Goal: Information Seeking & Learning: Understand process/instructions

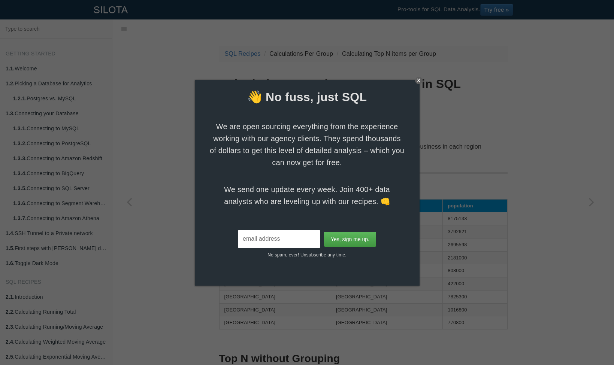
click at [420, 77] on div "X" at bounding box center [418, 80] width 7 height 7
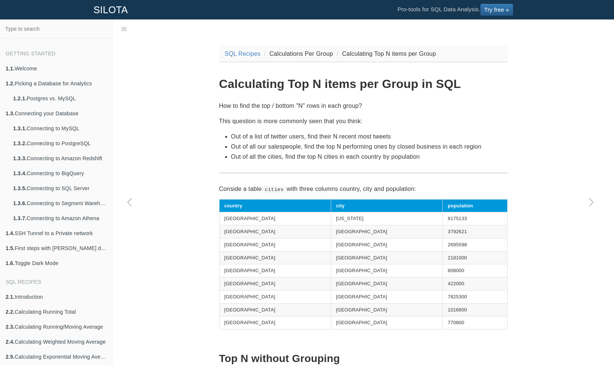
click at [276, 135] on li "Out of a list of twitter users, find their N recent most tweets" at bounding box center [369, 136] width 276 height 10
click at [272, 142] on li "Out of all our salespeople, find the top N performing ones by closed business i…" at bounding box center [369, 147] width 276 height 10
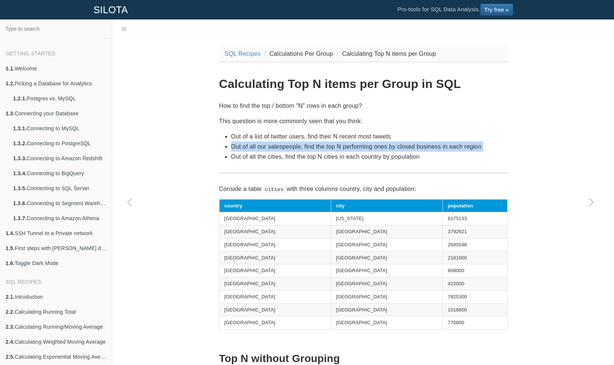
click at [272, 142] on li "Out of all our salespeople, find the top N performing ones by closed business i…" at bounding box center [369, 147] width 276 height 10
click at [273, 136] on li "Out of a list of twitter users, find their N recent most tweets" at bounding box center [369, 136] width 276 height 10
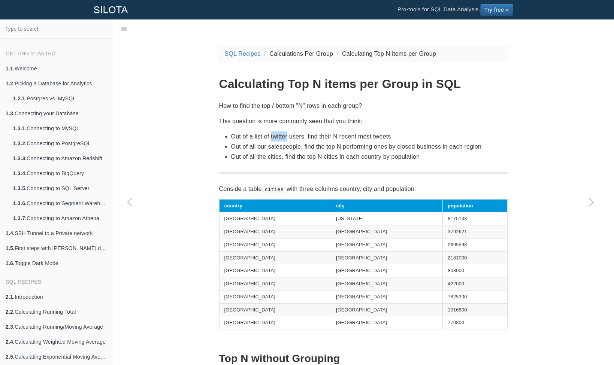
click at [273, 136] on li "Out of a list of twitter users, find their N recent most tweets" at bounding box center [369, 136] width 276 height 10
click at [269, 144] on li "Out of all our salespeople, find the top N performing ones by closed business i…" at bounding box center [369, 147] width 276 height 10
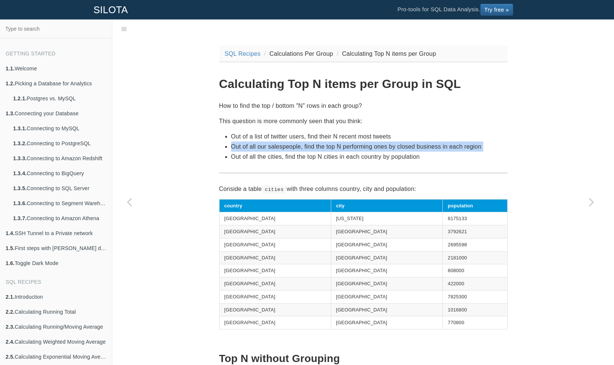
click at [269, 144] on li "Out of all our salespeople, find the top N performing ones by closed business i…" at bounding box center [369, 147] width 276 height 10
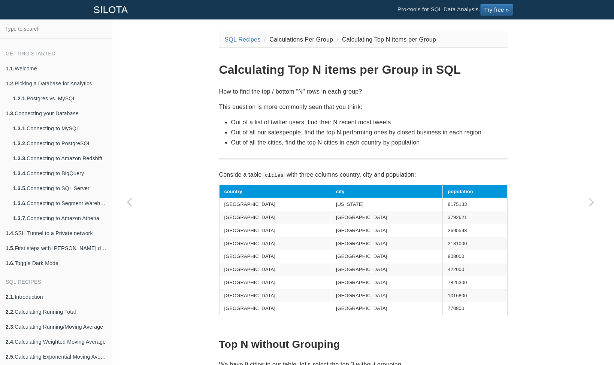
click at [273, 142] on li "Out of all the cities, find the top N cities in each country by population" at bounding box center [369, 142] width 276 height 10
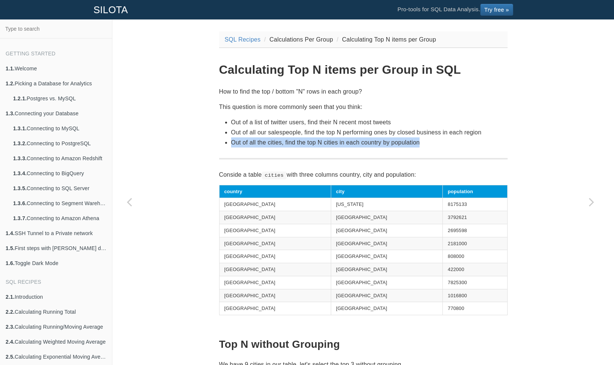
click at [273, 142] on li "Out of all the cities, find the top N cities in each country by population" at bounding box center [369, 142] width 276 height 10
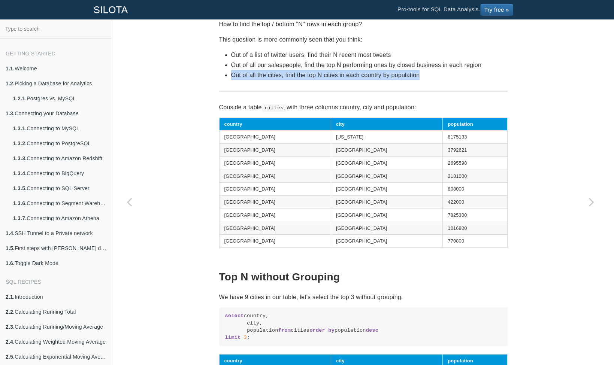
scroll to position [0, 0]
